Goal: Book appointment/travel/reservation

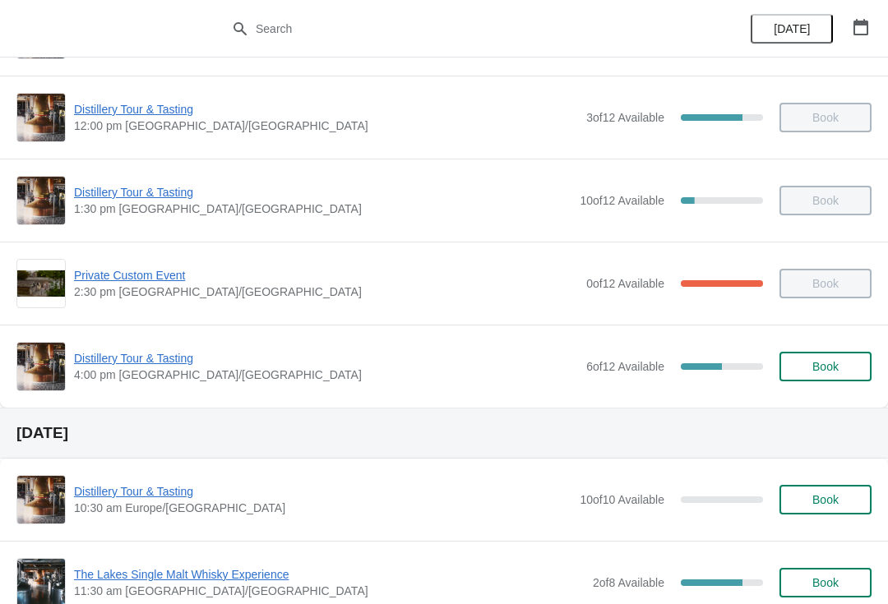
scroll to position [159, 0]
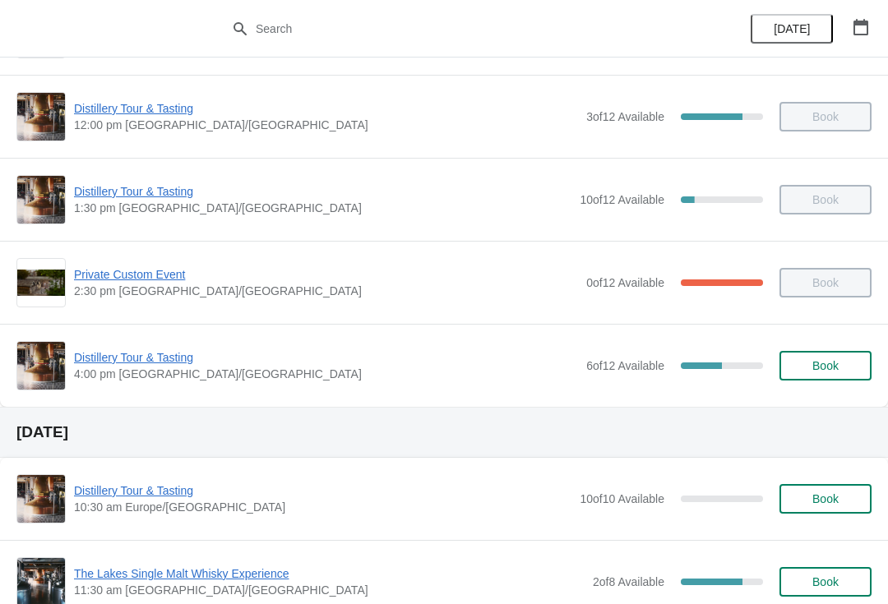
click at [136, 352] on span "Distillery Tour & Tasting" at bounding box center [326, 357] width 504 height 16
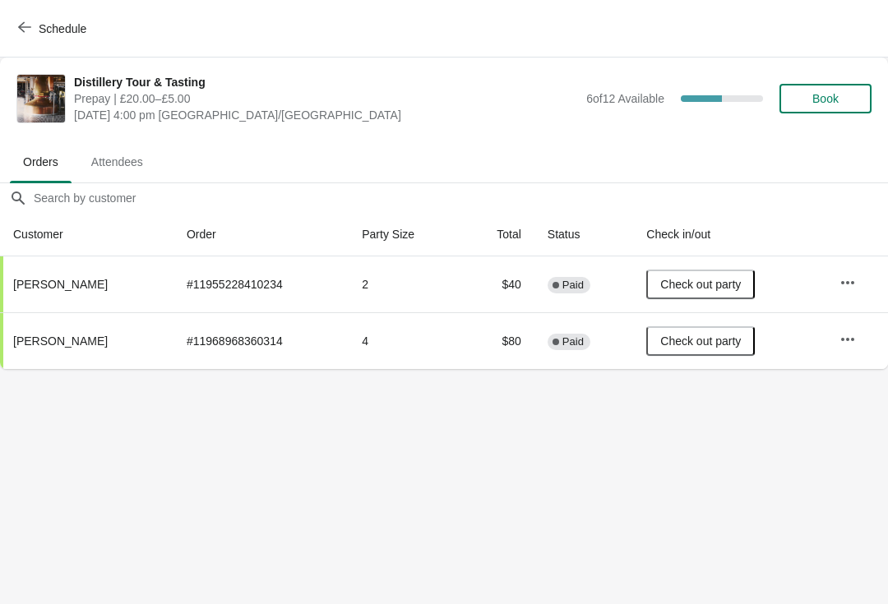
click at [26, 25] on icon "button" at bounding box center [24, 27] width 13 height 13
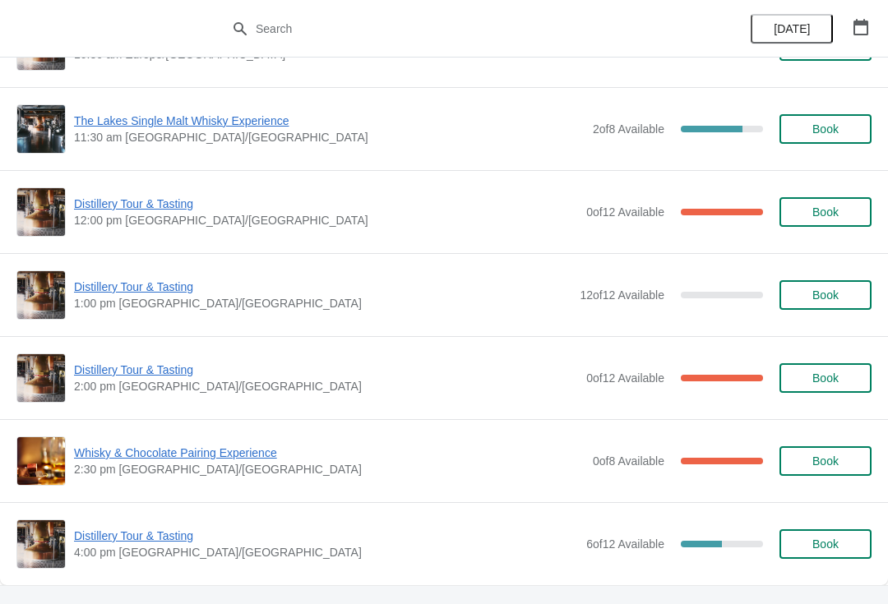
scroll to position [613, 0]
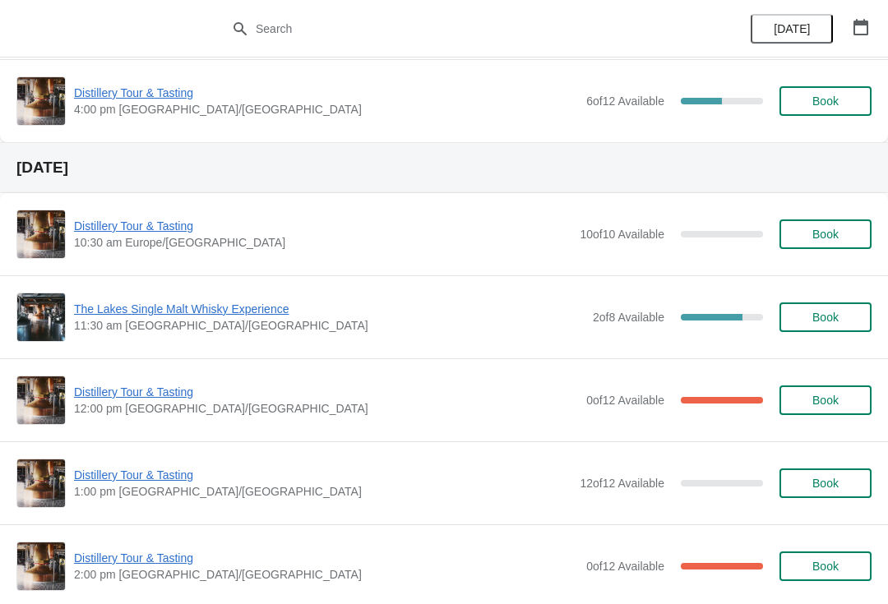
scroll to position [421, 0]
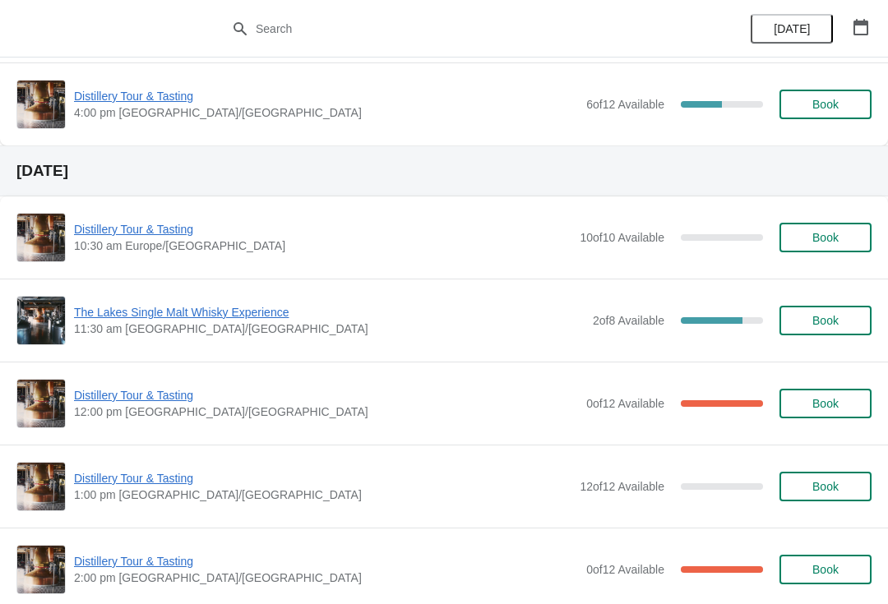
click at [151, 390] on span "Distillery Tour & Tasting" at bounding box center [326, 395] width 504 height 16
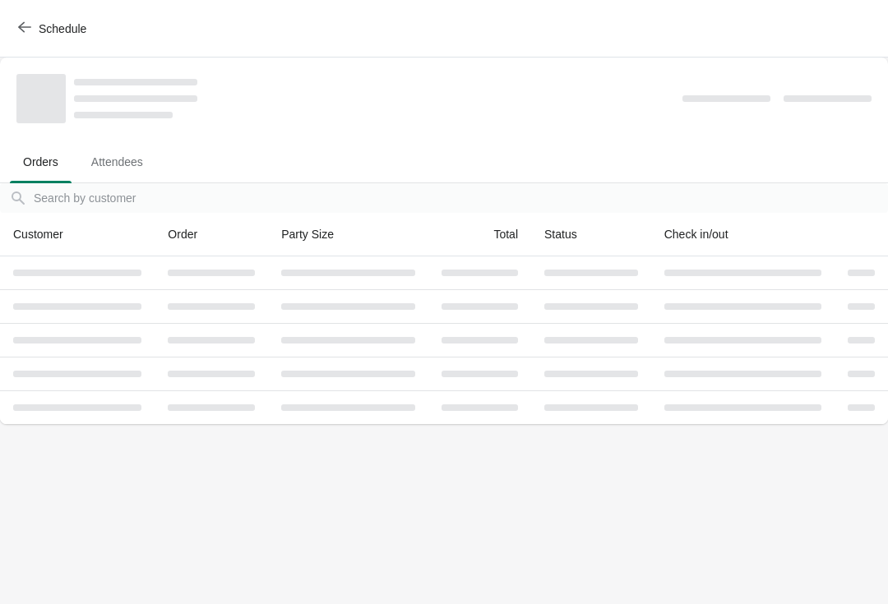
scroll to position [0, 0]
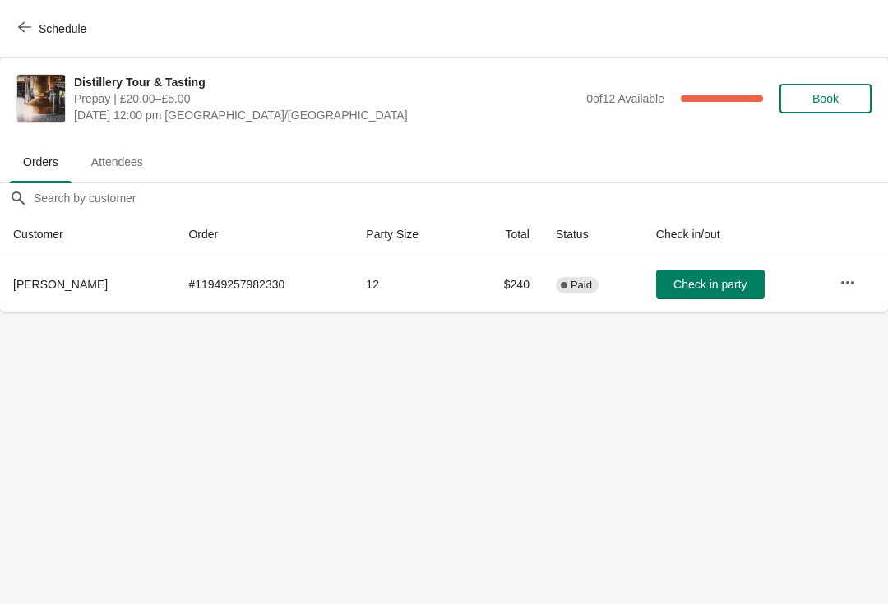
click at [839, 275] on icon "button" at bounding box center [847, 283] width 16 height 16
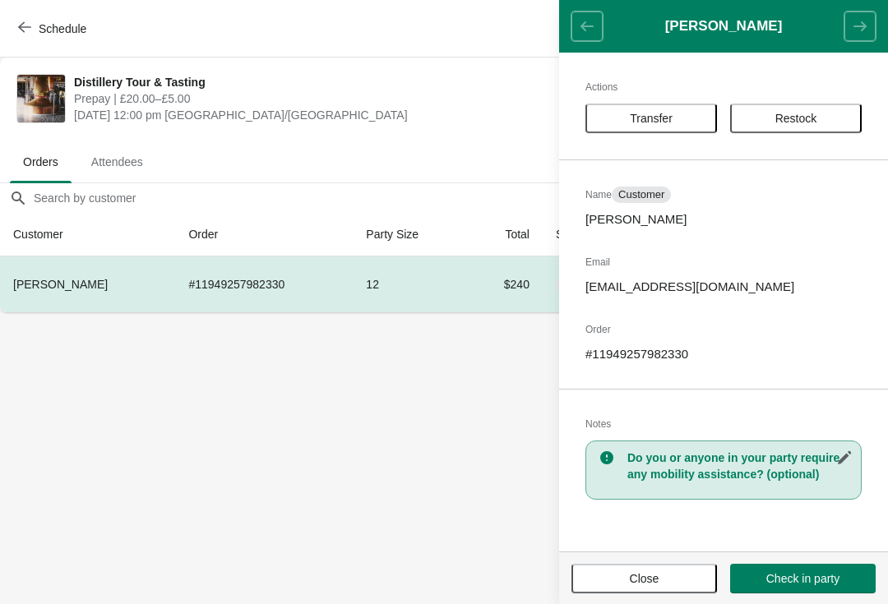
click at [661, 573] on span "Close" at bounding box center [644, 578] width 116 height 13
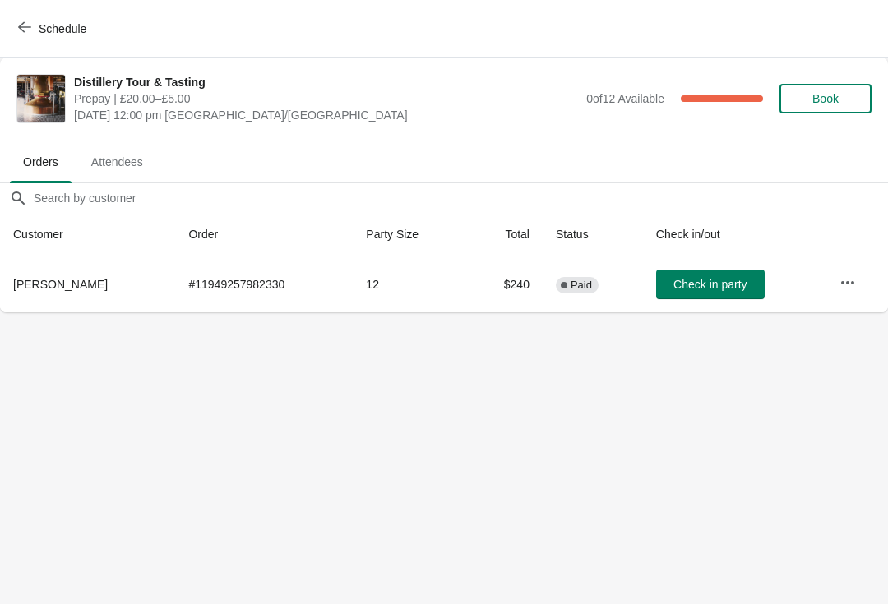
click at [20, 27] on icon "button" at bounding box center [24, 27] width 13 height 11
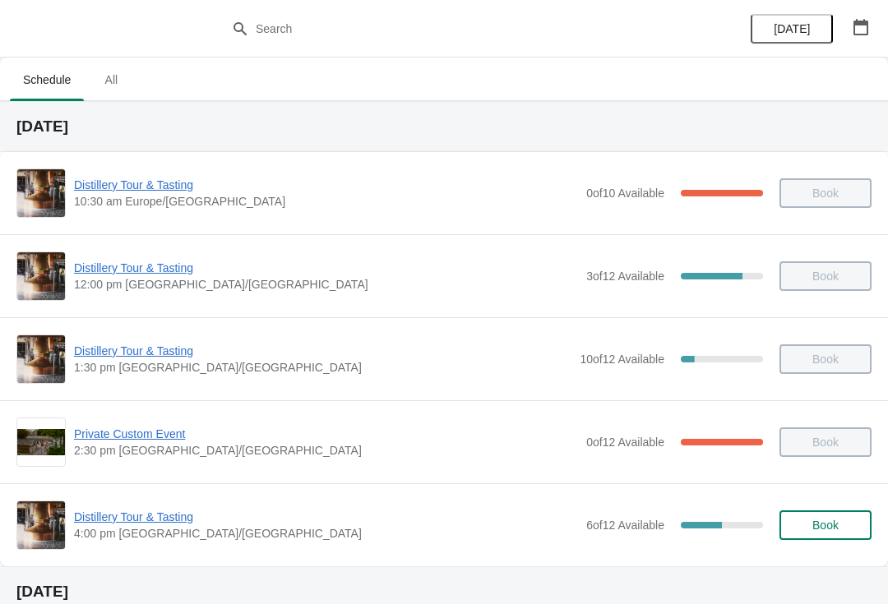
click at [128, 357] on span "Distillery Tour & Tasting" at bounding box center [322, 351] width 497 height 16
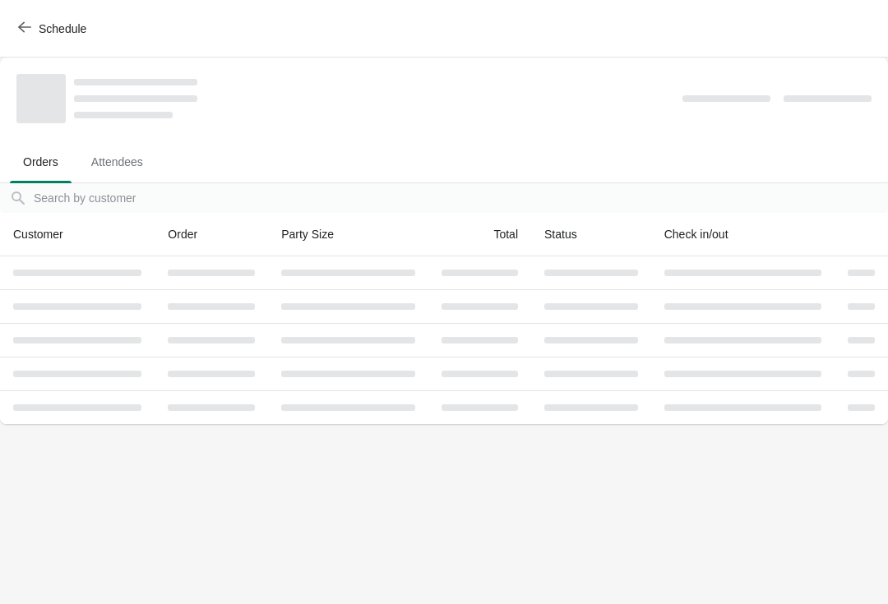
click at [16, 36] on button "Schedule" at bounding box center [53, 29] width 91 height 30
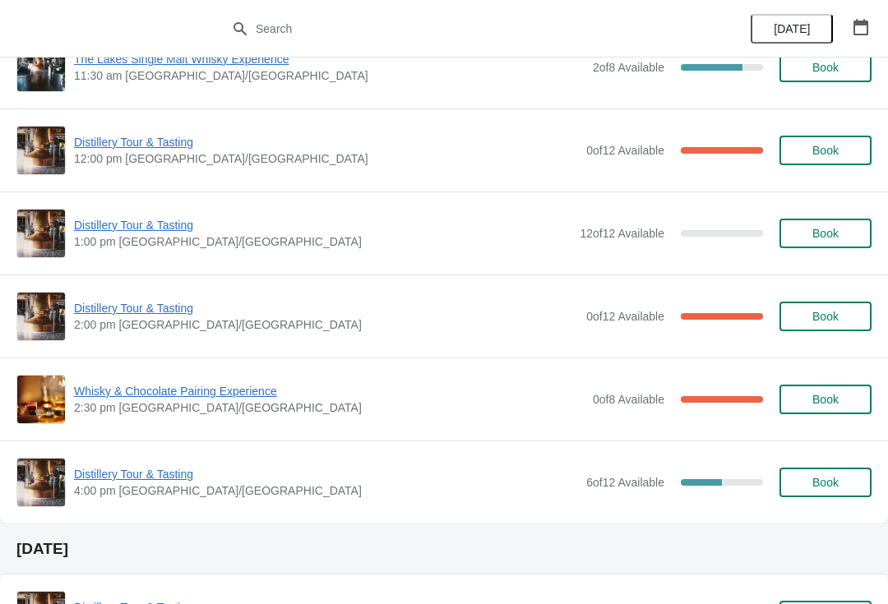
scroll to position [689, 0]
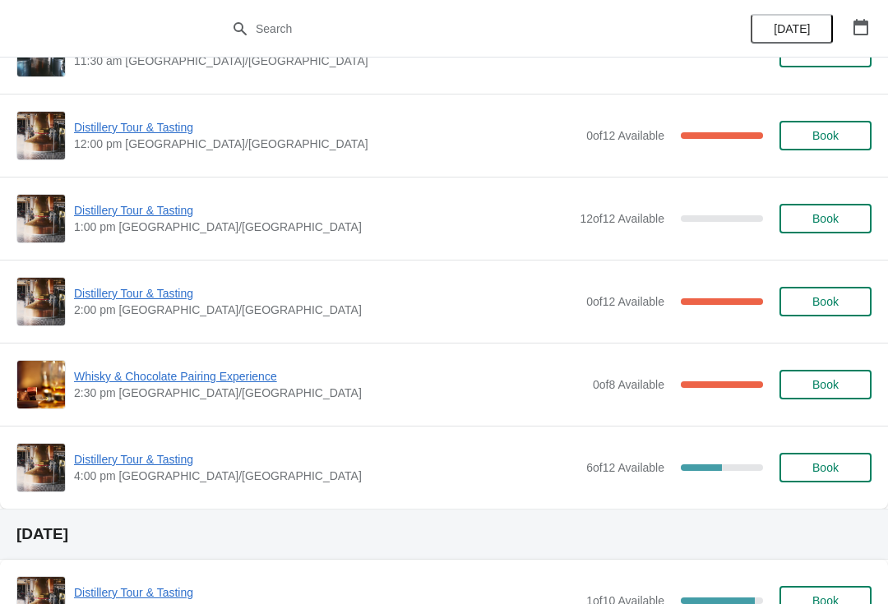
click at [159, 296] on span "Distillery Tour & Tasting" at bounding box center [326, 293] width 504 height 16
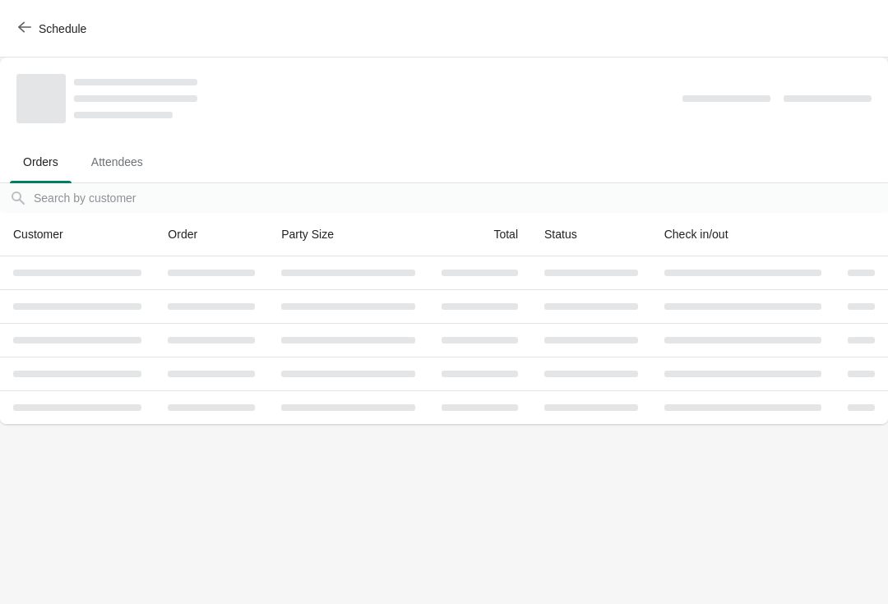
scroll to position [0, 0]
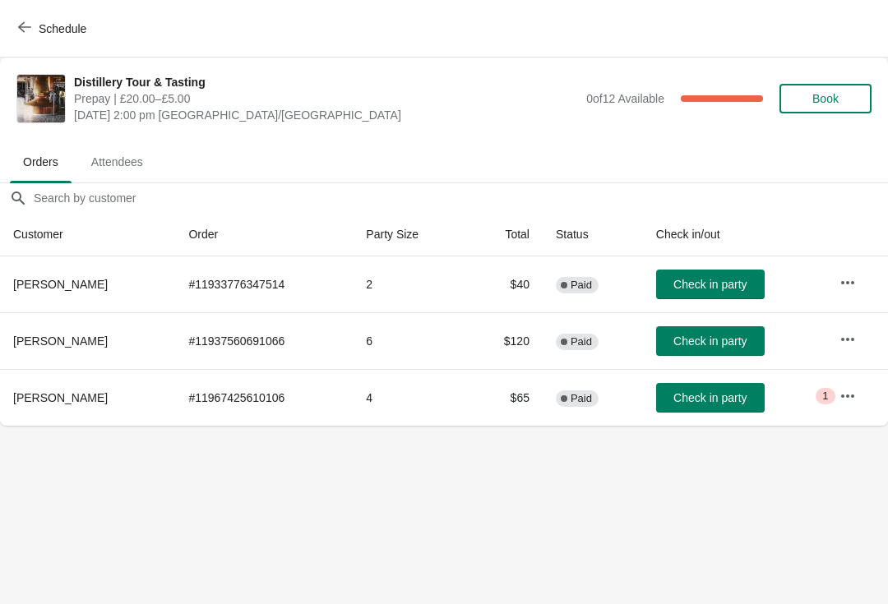
click at [853, 395] on icon "button" at bounding box center [847, 396] width 16 height 16
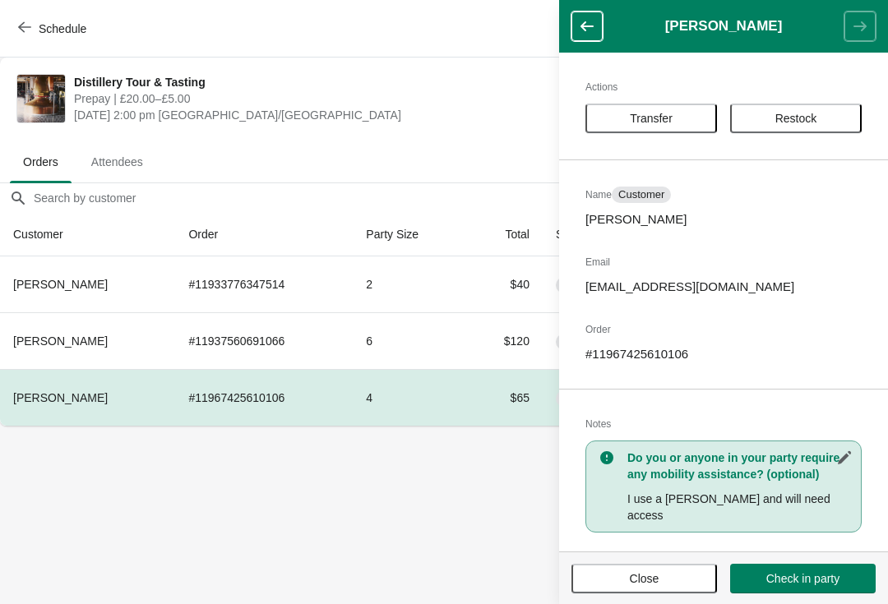
click at [654, 587] on button "Close" at bounding box center [643, 579] width 145 height 30
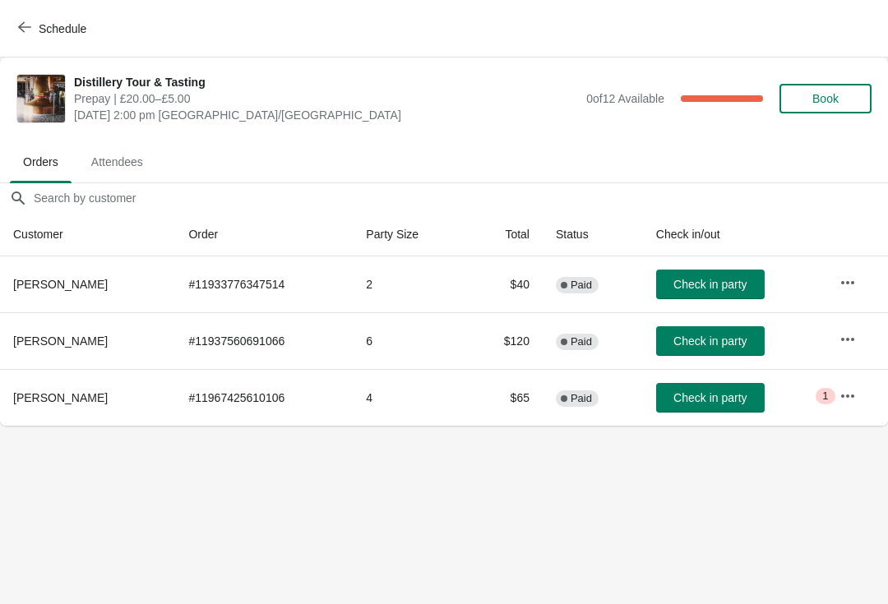
click at [112, 150] on span "Attendees" at bounding box center [117, 162] width 78 height 30
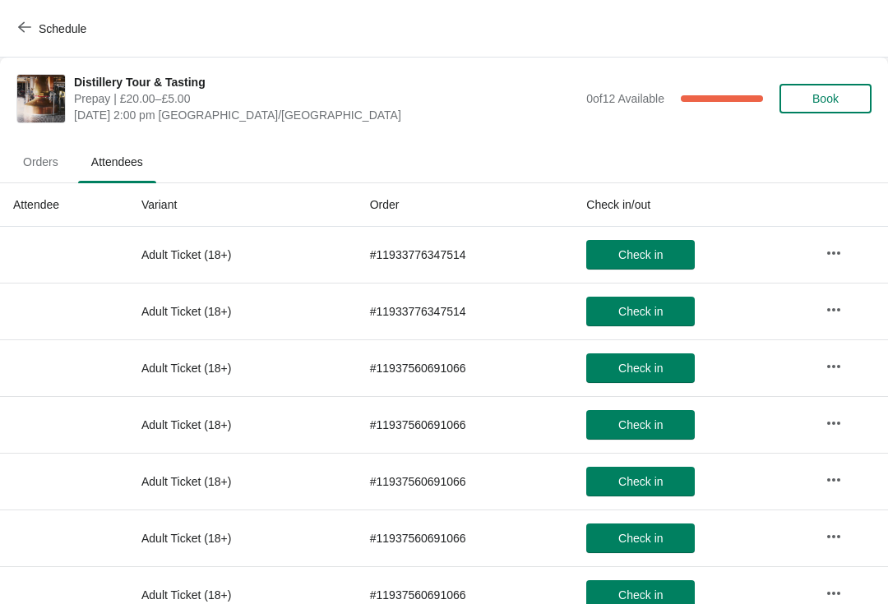
click at [27, 20] on button "Schedule" at bounding box center [53, 29] width 91 height 30
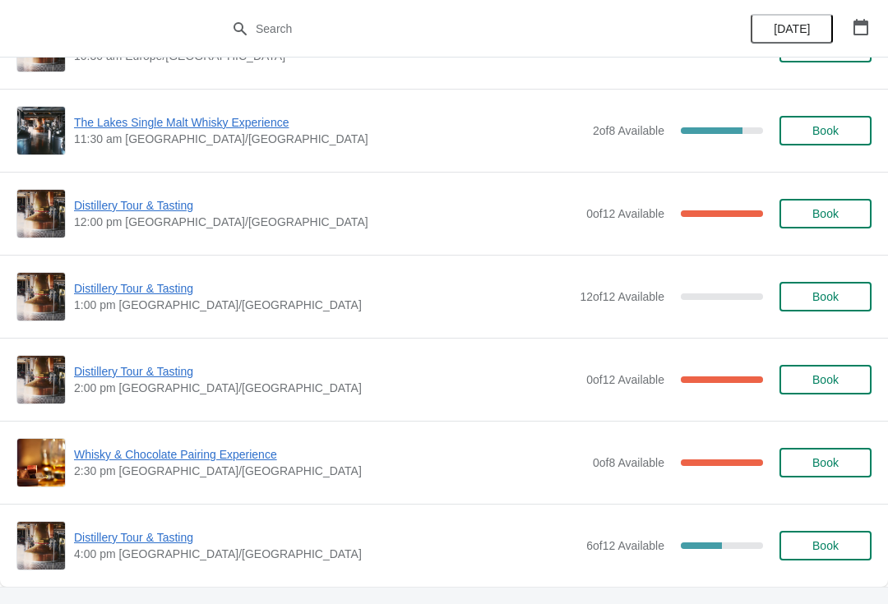
scroll to position [670, 0]
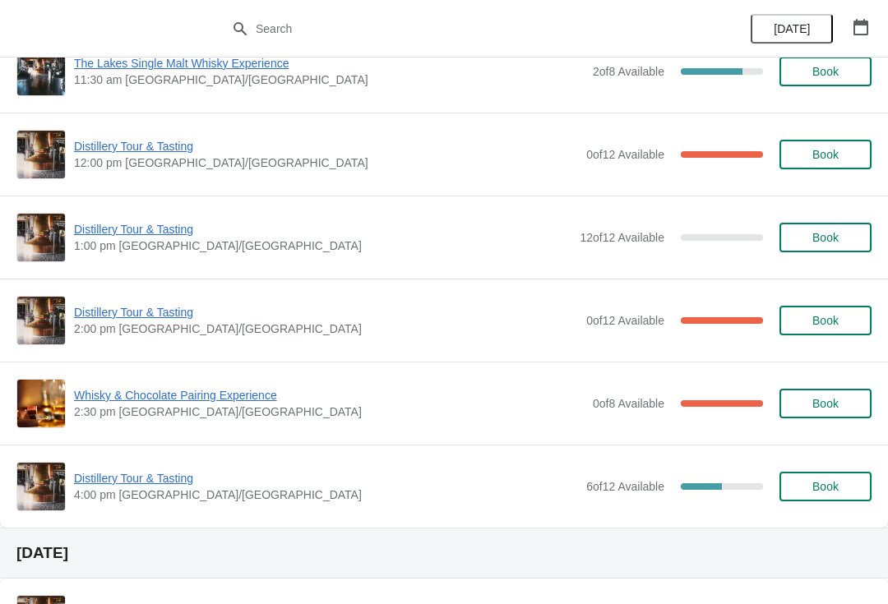
click at [192, 399] on span "Whisky & Chocolate Pairing Experience" at bounding box center [329, 395] width 510 height 16
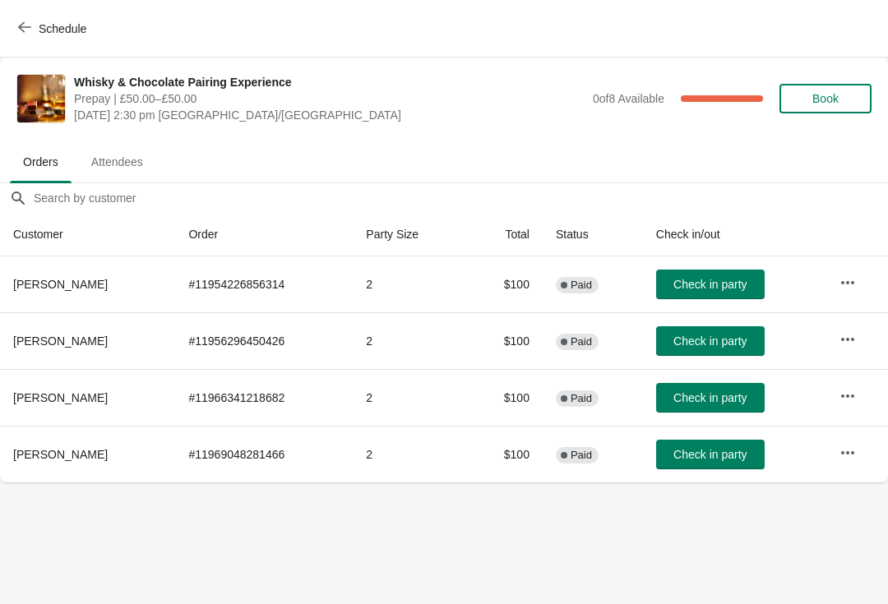
click at [37, 21] on span "Schedule" at bounding box center [53, 29] width 65 height 16
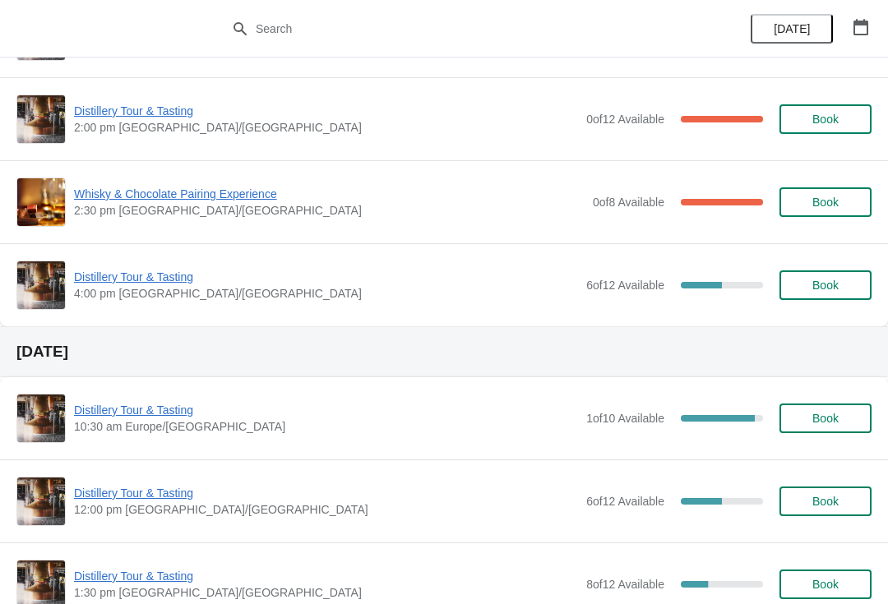
scroll to position [873, 0]
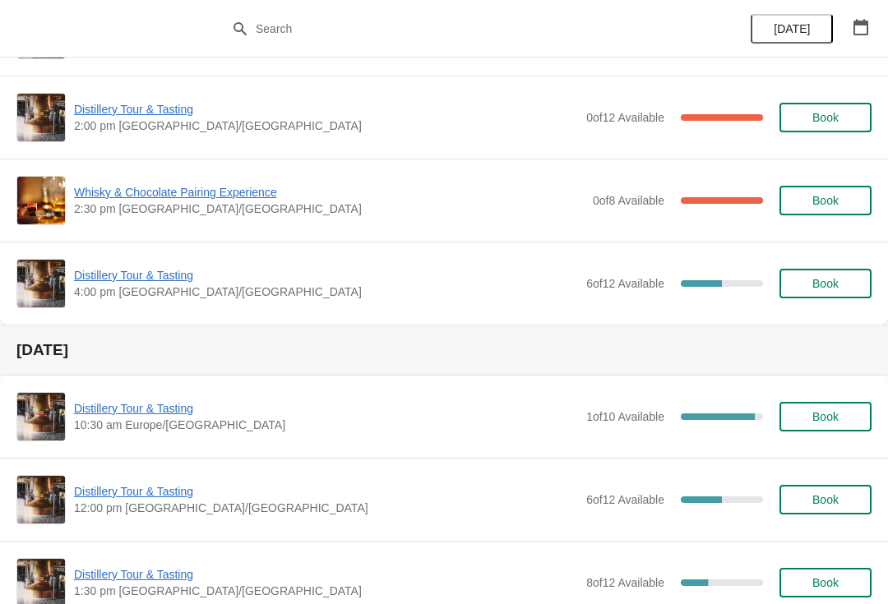
click at [148, 281] on span "Distillery Tour & Tasting" at bounding box center [326, 275] width 504 height 16
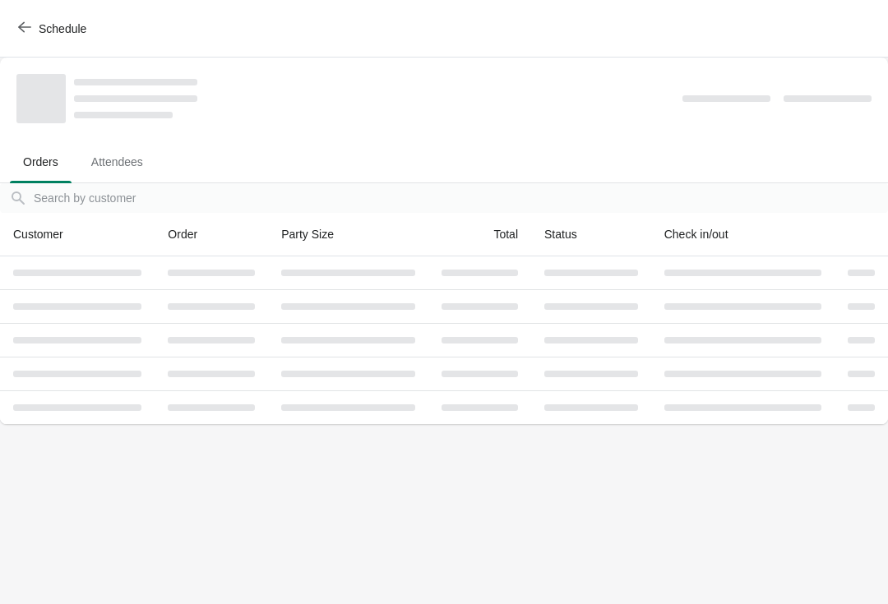
scroll to position [0, 0]
